Goal: Answer question/provide support

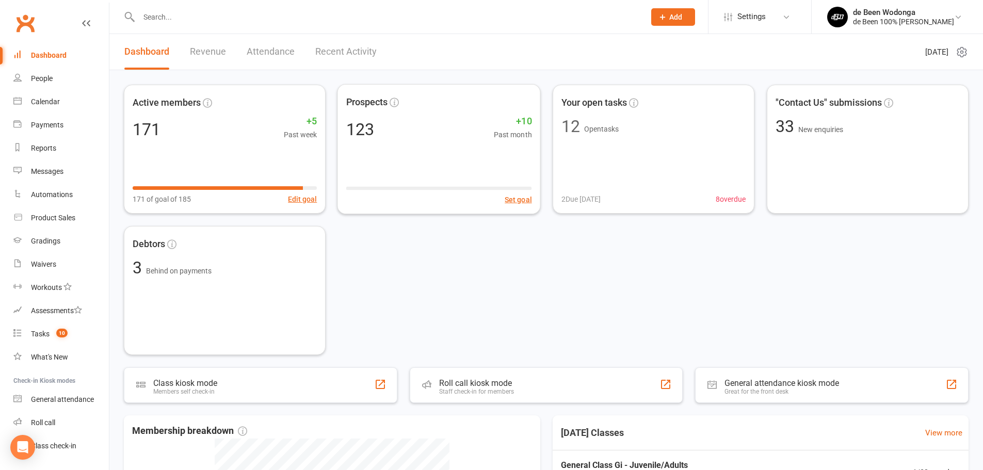
drag, startPoint x: 437, startPoint y: 260, endPoint x: 460, endPoint y: 273, distance: 26.1
click at [437, 260] on div "Active members 171 +5 Past week 171 of goal of 185 Edit goal Prospects 123 +10 …" at bounding box center [546, 220] width 844 height 270
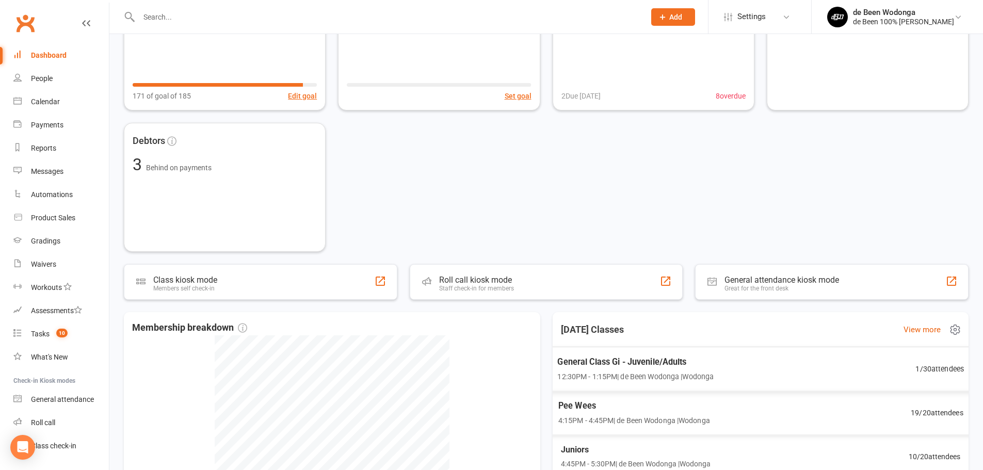
click at [918, 371] on span "1 / 30 attendees" at bounding box center [939, 369] width 48 height 12
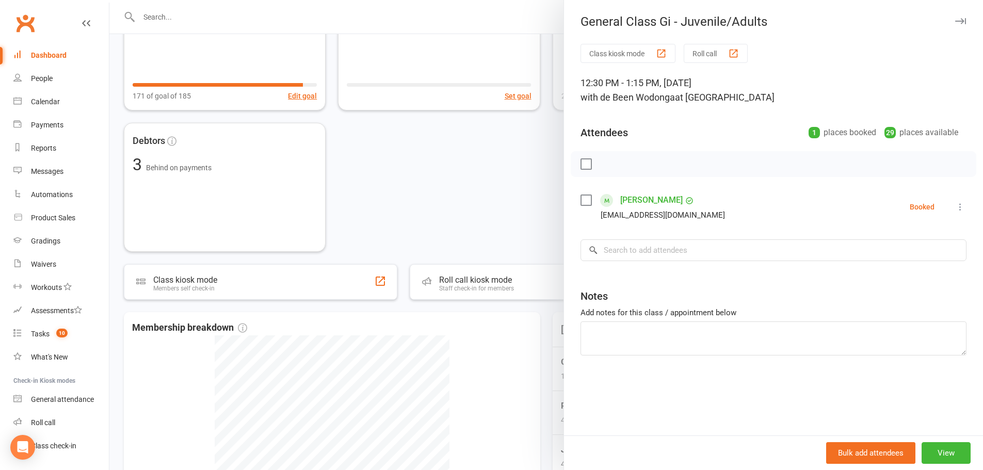
click at [477, 170] on div at bounding box center [545, 235] width 873 height 470
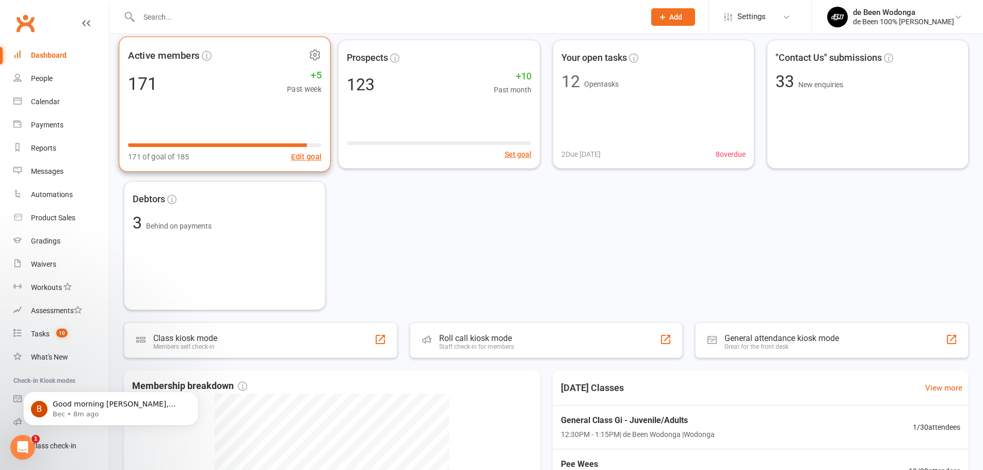
scroll to position [0, 0]
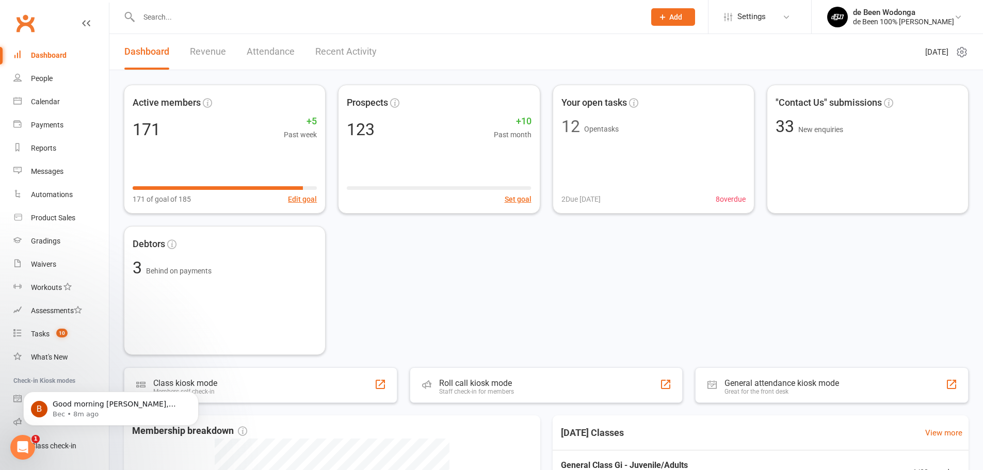
click at [161, 21] on input "text" at bounding box center [387, 17] width 502 height 14
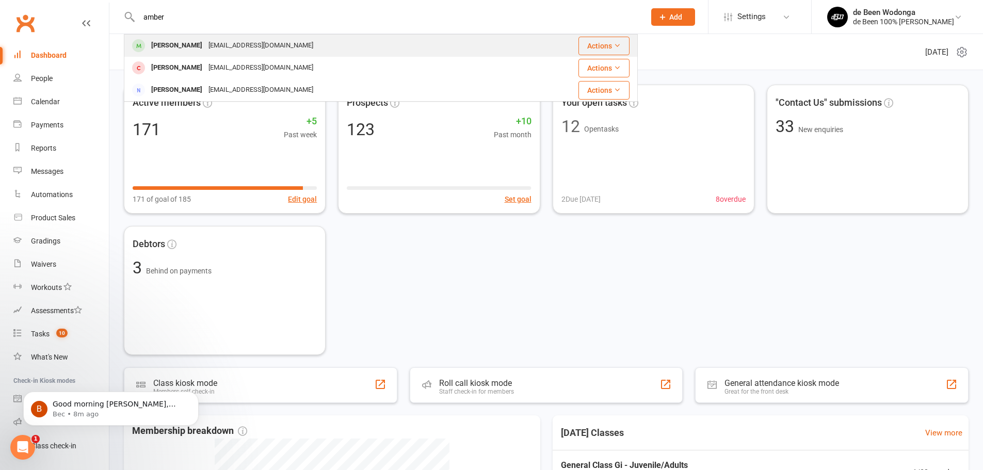
type input "amber"
click at [168, 41] on div "Amber Armstrong" at bounding box center [176, 45] width 57 height 15
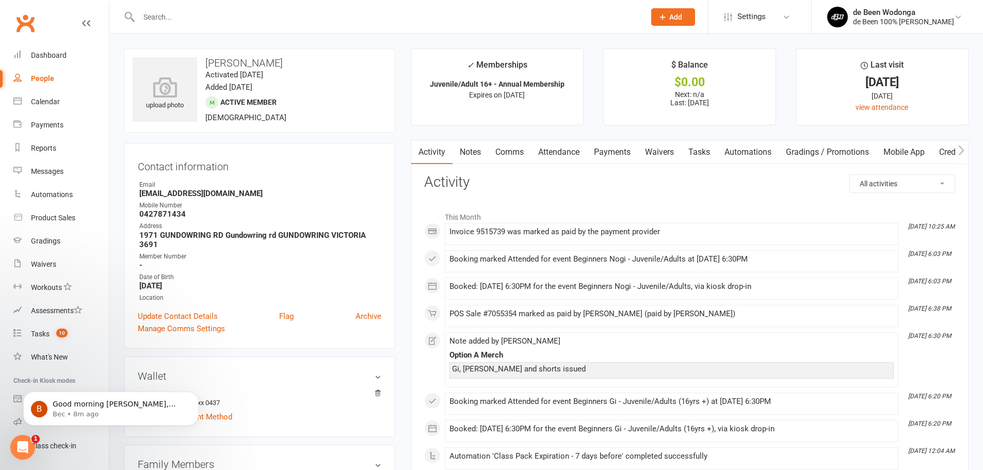
click at [624, 150] on link "Payments" at bounding box center [611, 152] width 51 height 24
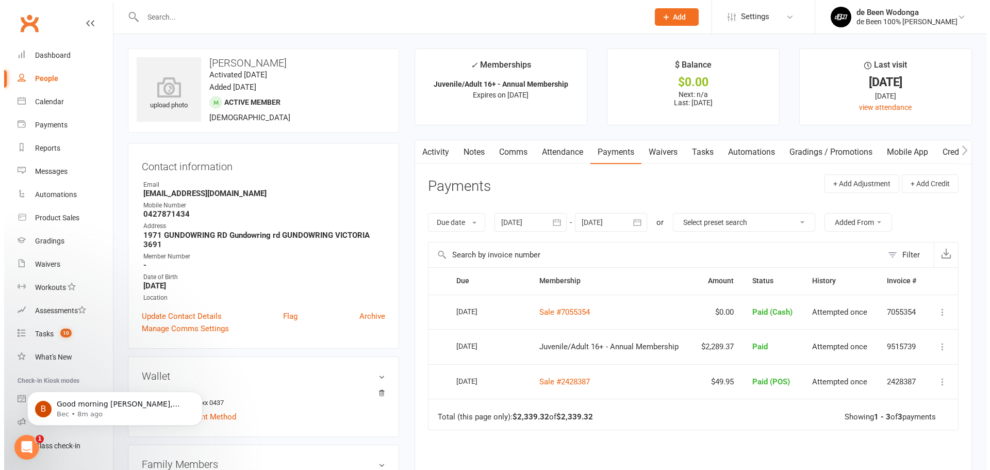
scroll to position [155, 0]
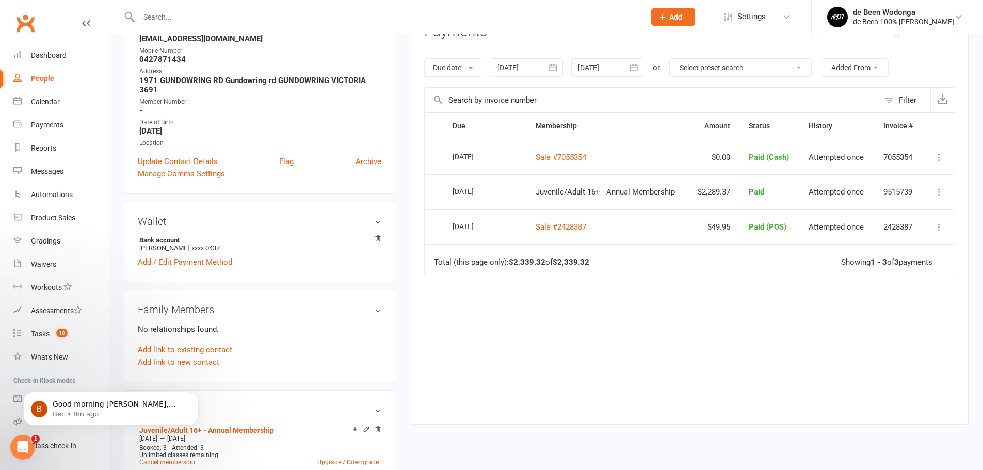
click at [938, 193] on icon at bounding box center [939, 192] width 10 height 10
click at [870, 207] on link "Refund" at bounding box center [893, 212] width 102 height 21
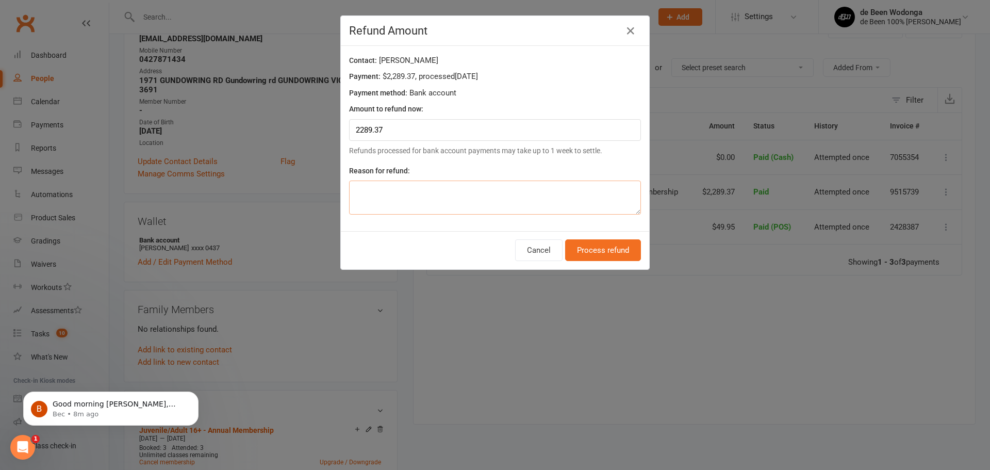
click at [370, 188] on textarea at bounding box center [495, 198] width 292 height 34
type textarea "Incorrect purchase"
click at [600, 252] on button "Process refund" at bounding box center [603, 250] width 76 height 22
click at [53, 419] on div "B Good morning Greg, Hope you're well. We’ve received a response from our Engin…" at bounding box center [110, 408] width 175 height 34
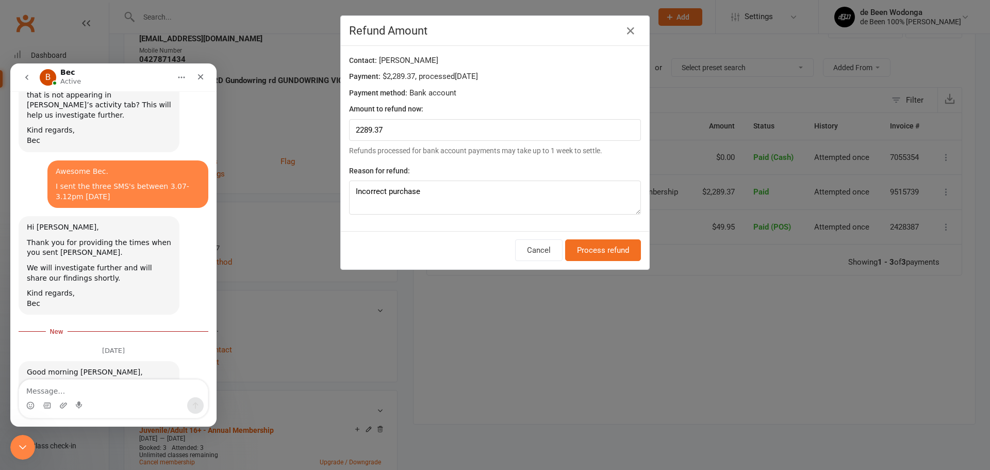
scroll to position [2085, 0]
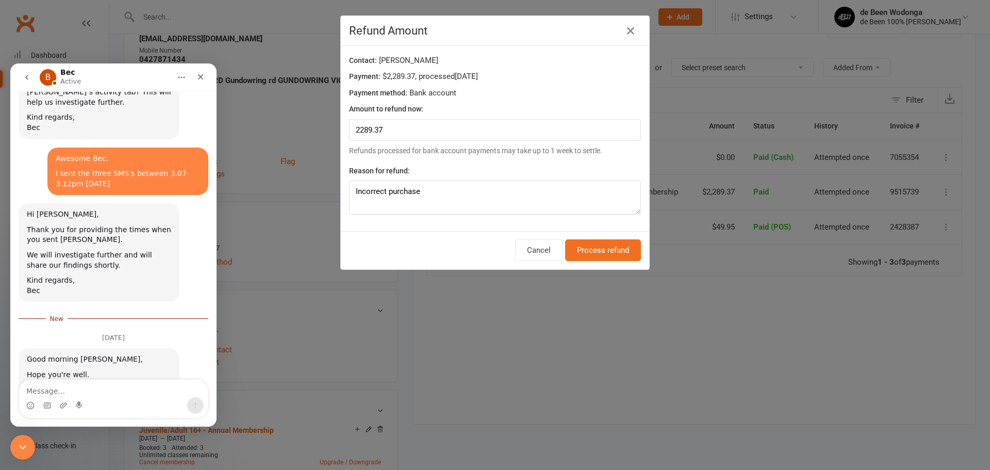
click at [99, 387] on textarea "Message…" at bounding box center [113, 389] width 189 height 18
type textarea "Fantastic Bec. I really appreciate your help with this."
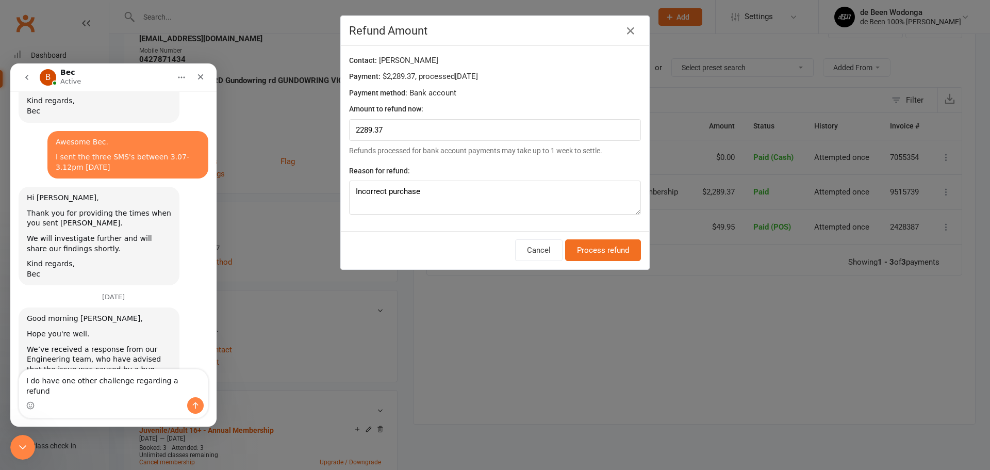
type textarea "I do have one other challenge regarding a refund."
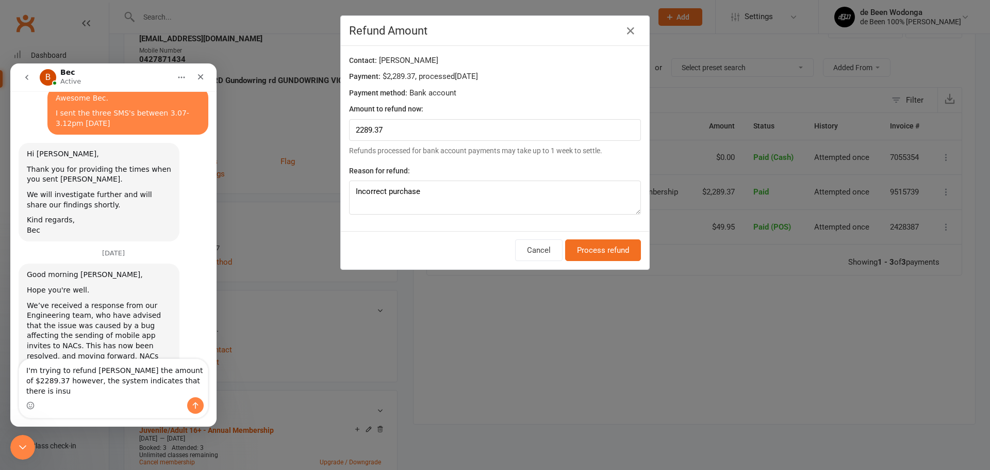
scroll to position [2156, 0]
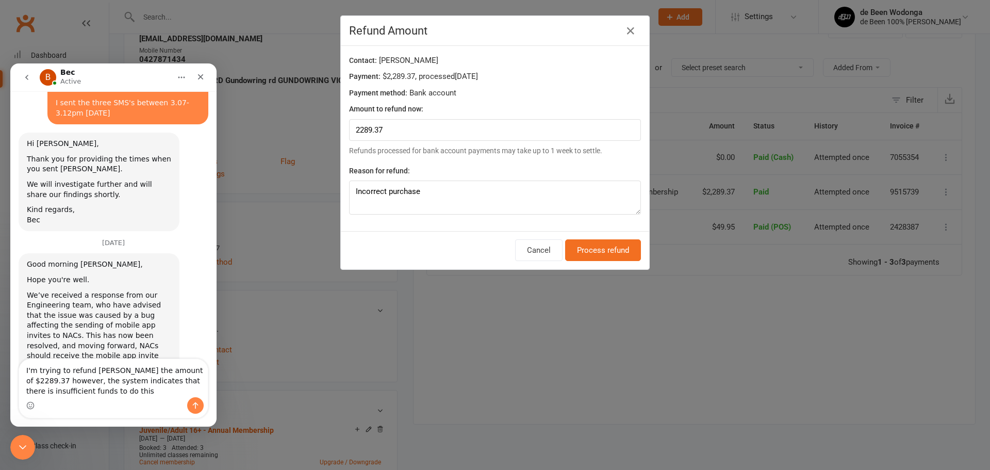
type textarea "I'm trying to refund Amber Armstrong the amount of $2289.37 however, the system…"
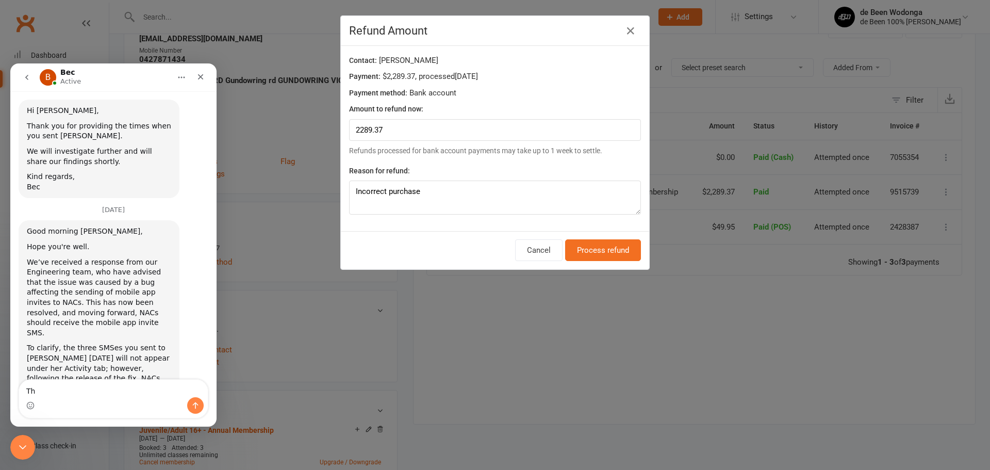
type textarea "T"
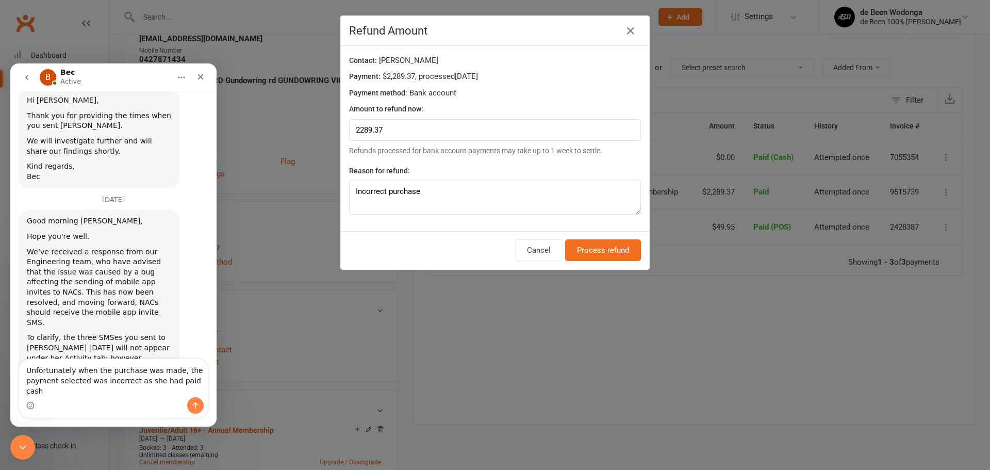
type textarea "Unfortunately when the purchase was made, the payment selected was incorrect as…"
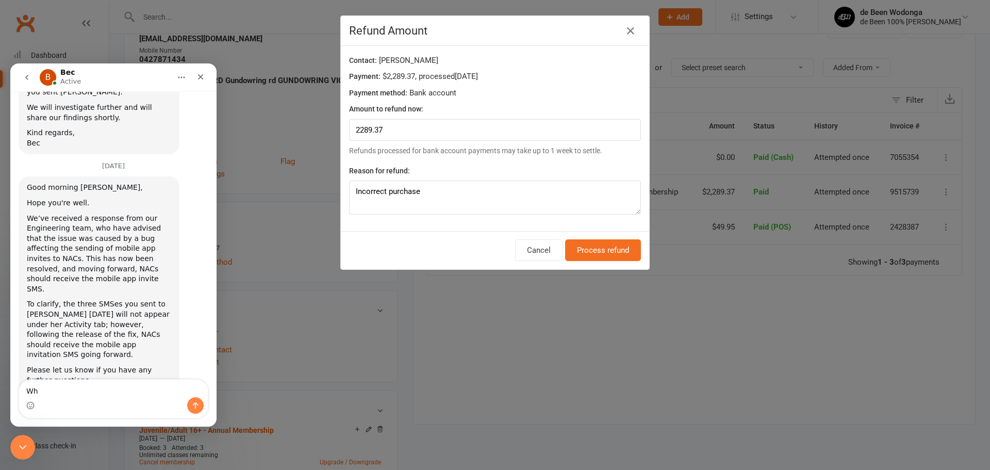
type textarea "W"
type textarea "T"
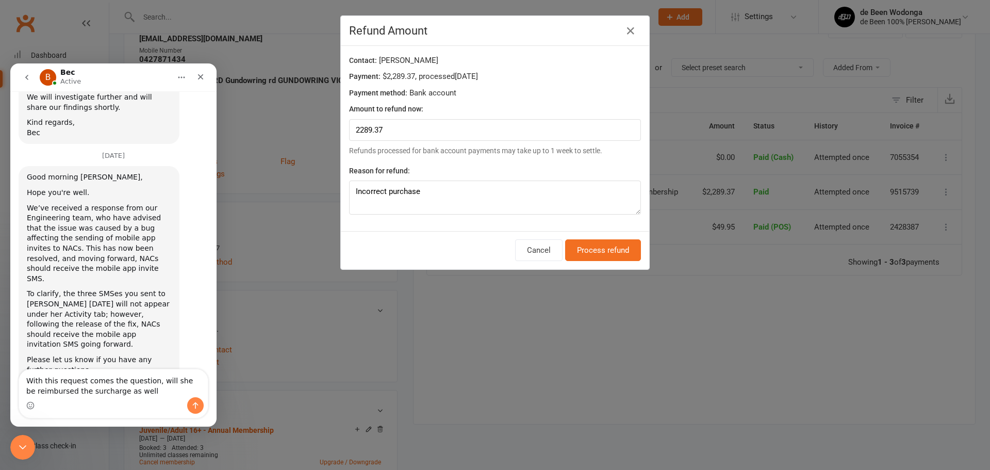
type textarea "With this request comes the question, will she be reimbursed the surcharge as w…"
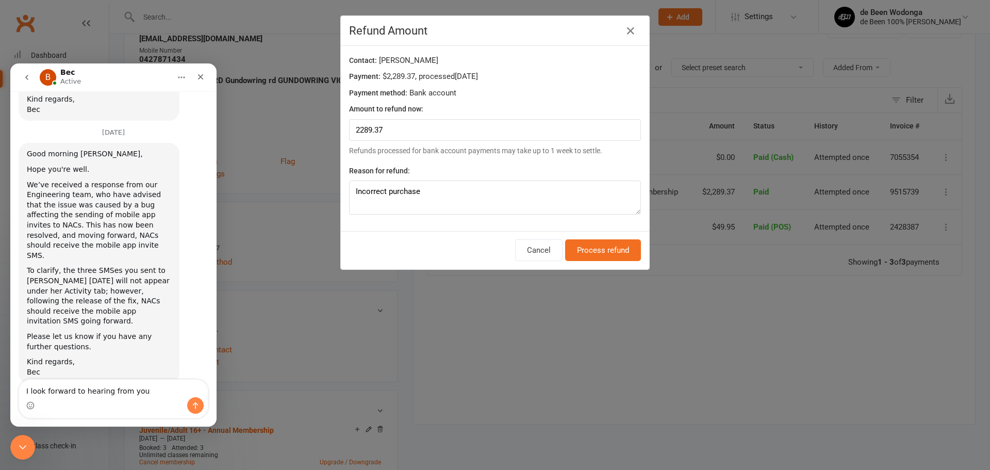
type textarea "I look forward to hearing from you."
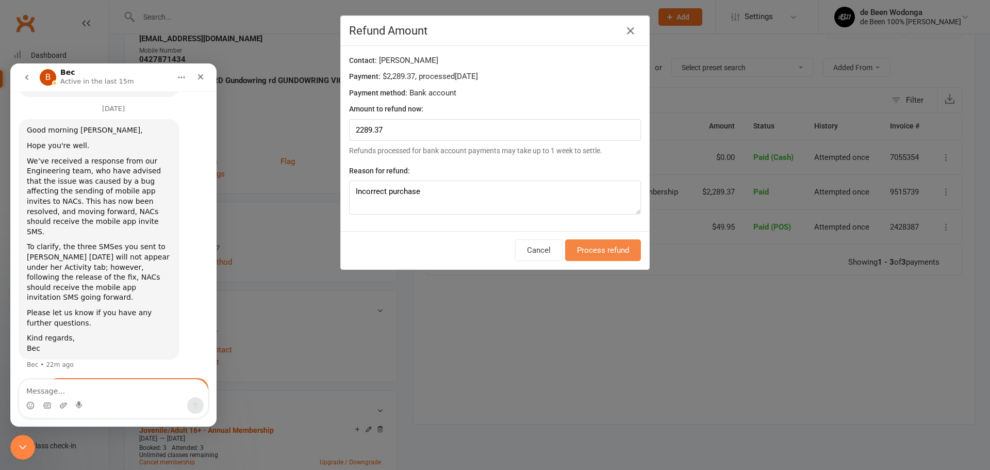
click at [615, 261] on button "Process refund" at bounding box center [603, 250] width 76 height 22
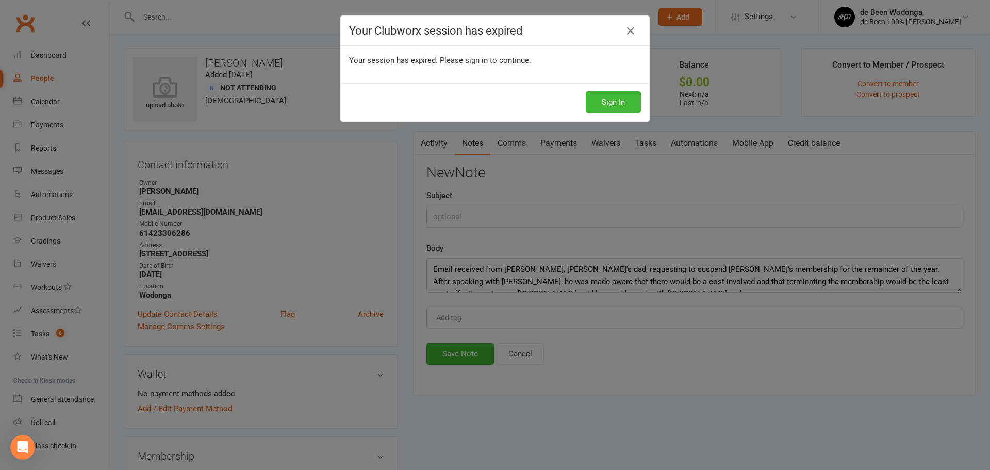
scroll to position [7, 0]
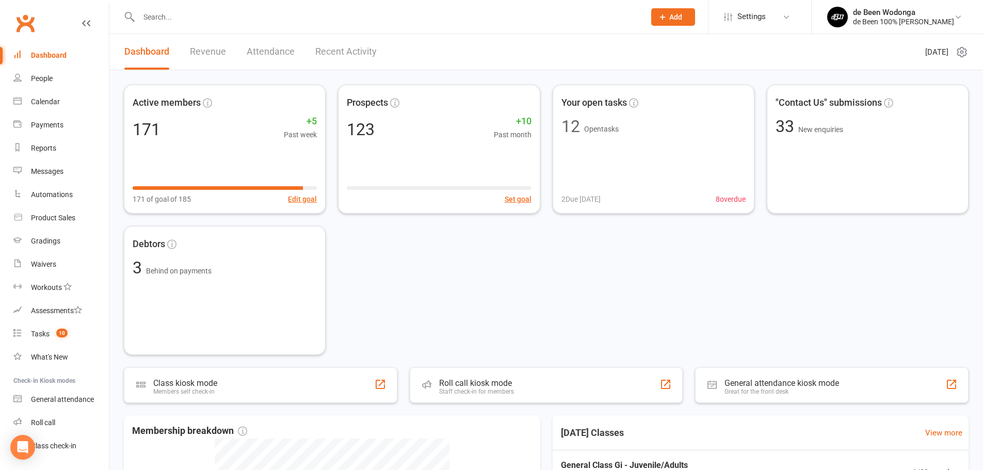
click at [187, 8] on div at bounding box center [381, 17] width 514 height 34
click at [178, 12] on input "text" at bounding box center [387, 17] width 502 height 14
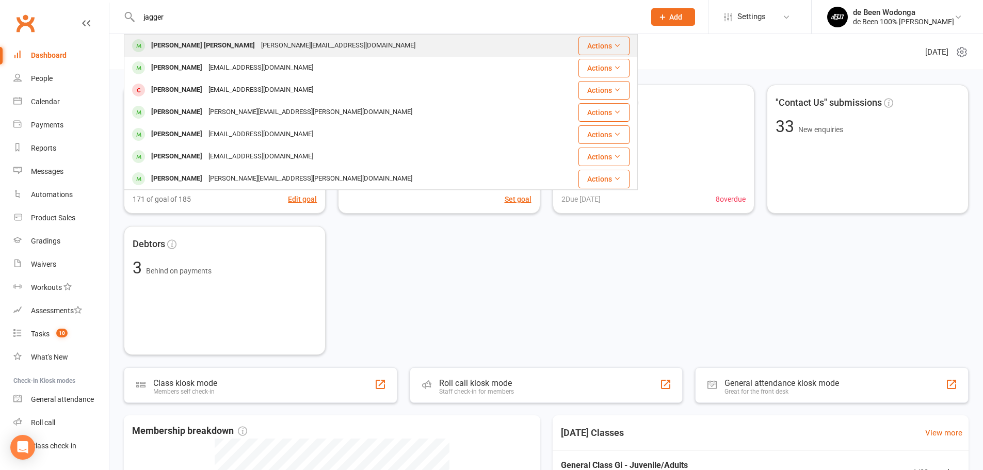
type input "jagger"
click at [168, 47] on div "Jagger Wilde" at bounding box center [203, 45] width 110 height 15
